Goal: Information Seeking & Learning: Learn about a topic

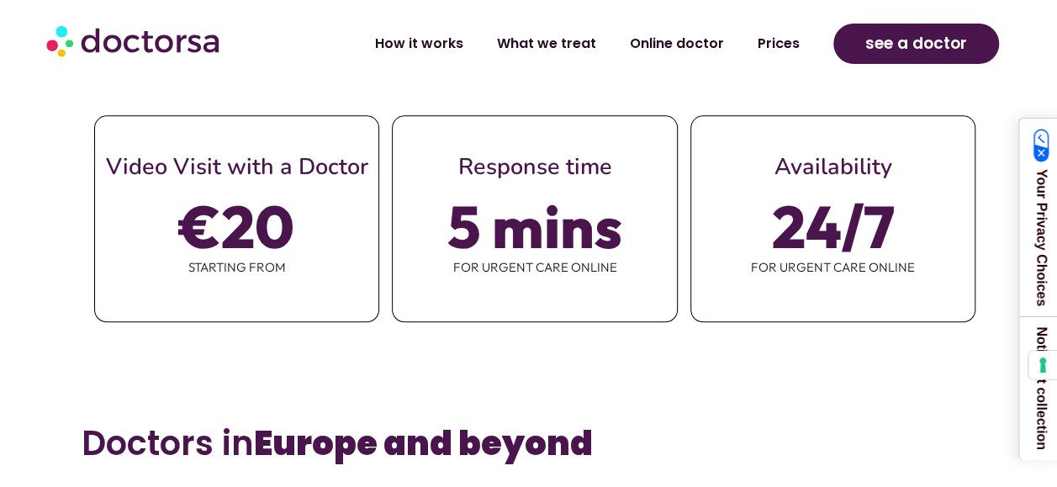
scroll to position [505, 0]
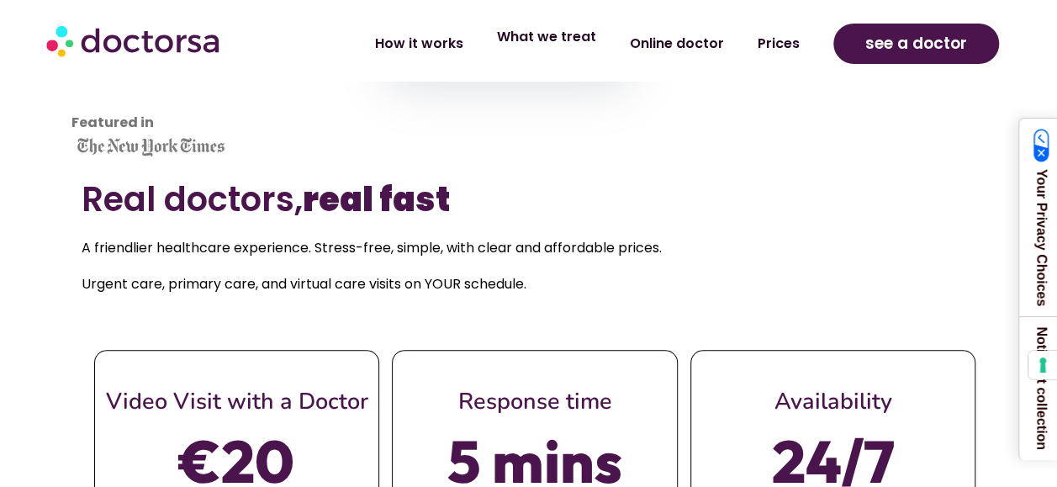
click at [573, 44] on link "What we treat" at bounding box center [546, 37] width 133 height 39
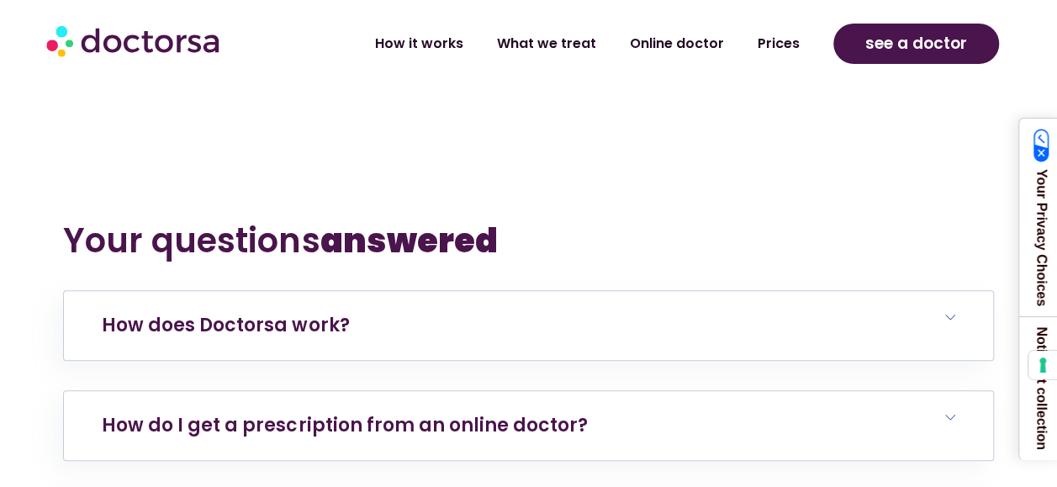
scroll to position [6644, 0]
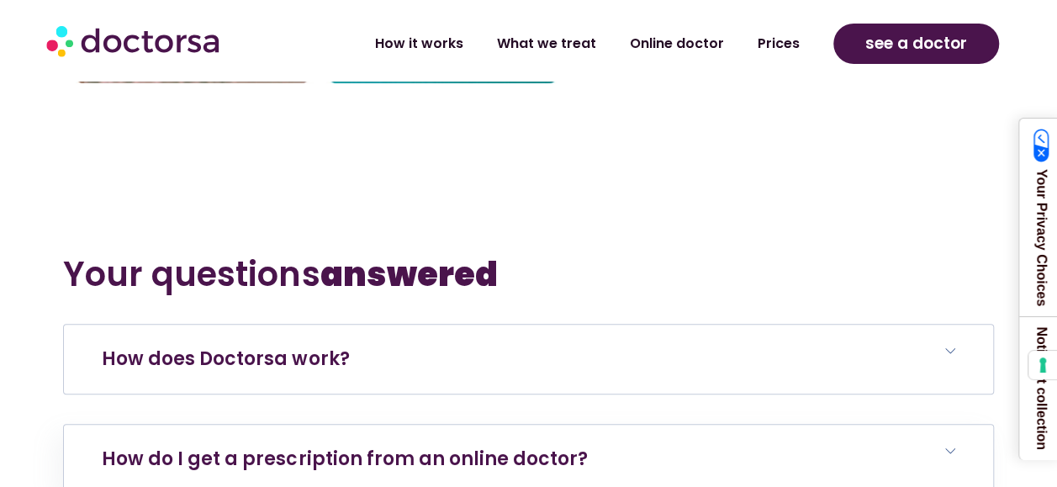
click at [599, 325] on h6 "How does Doctorsa work?" at bounding box center [528, 359] width 928 height 69
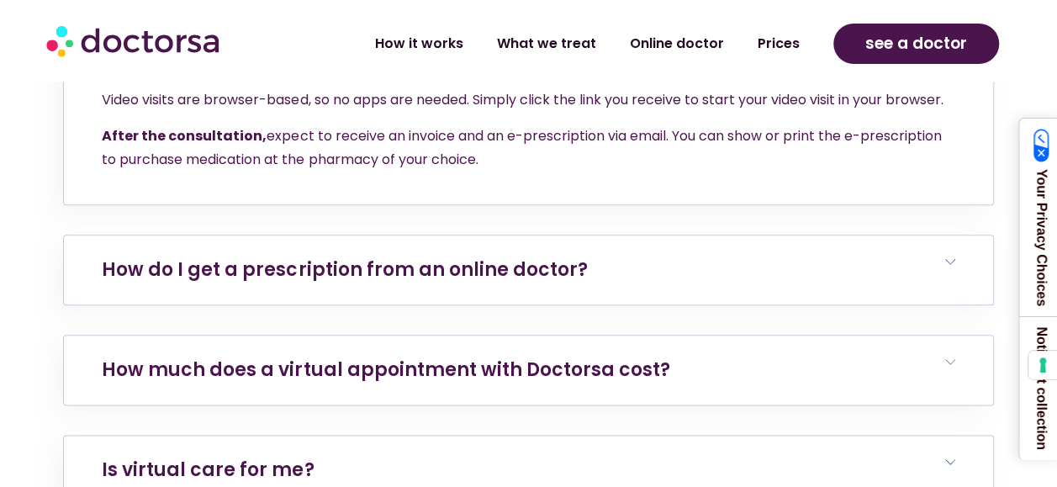
scroll to position [7148, 0]
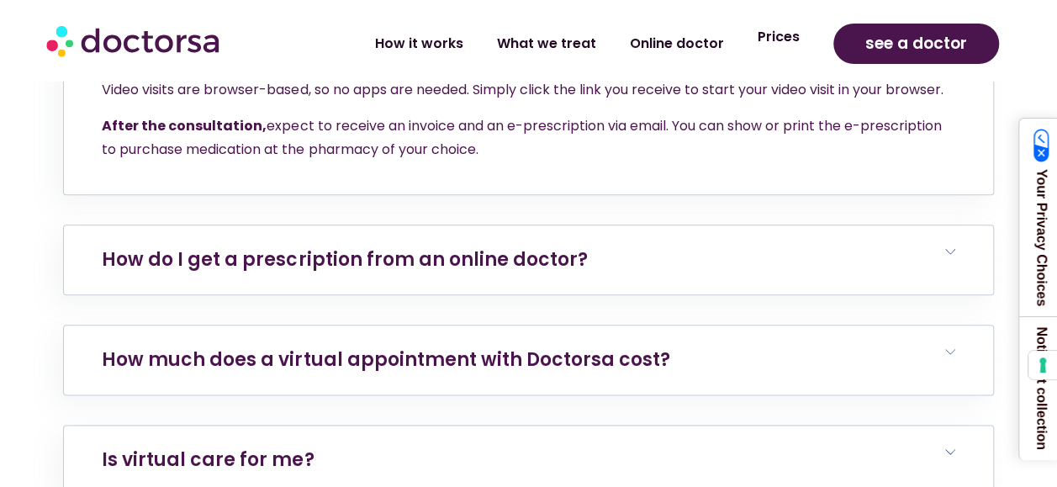
click at [791, 47] on link "Prices" at bounding box center [779, 37] width 76 height 39
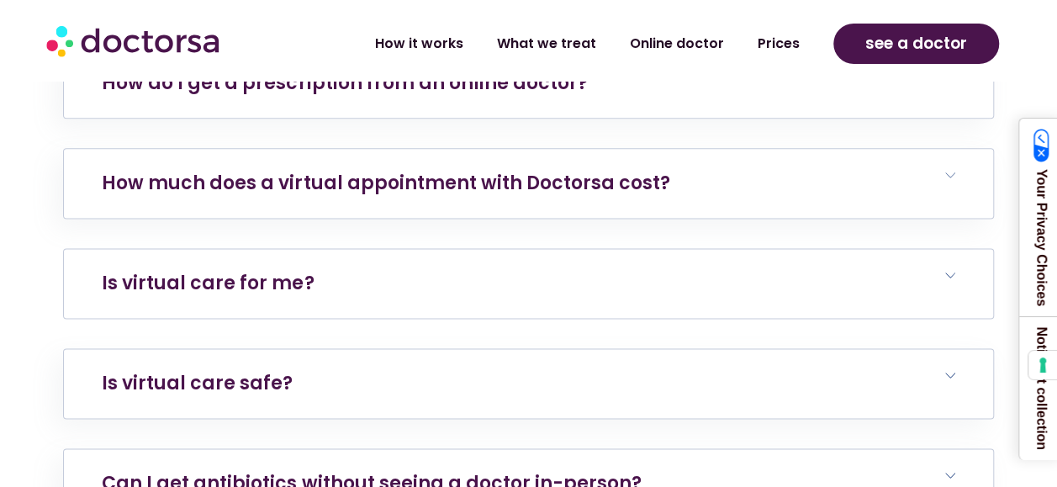
scroll to position [7401, 0]
